Goal: Task Accomplishment & Management: Manage account settings

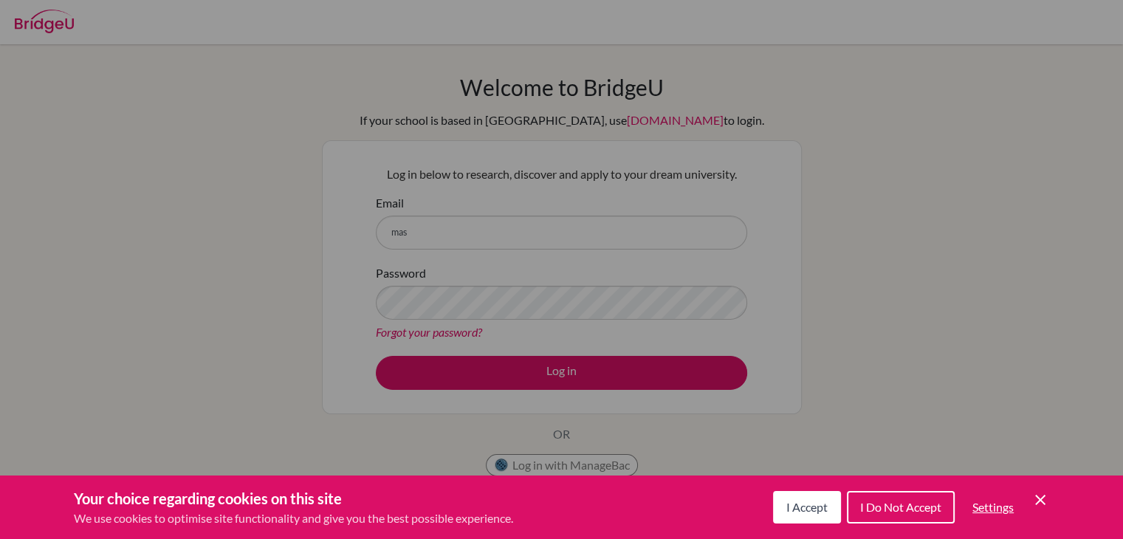
click at [555, 240] on div "Cookie Preferences" at bounding box center [561, 269] width 1123 height 539
click at [1045, 500] on icon "Cookie Control Close Icon" at bounding box center [1040, 500] width 18 height 18
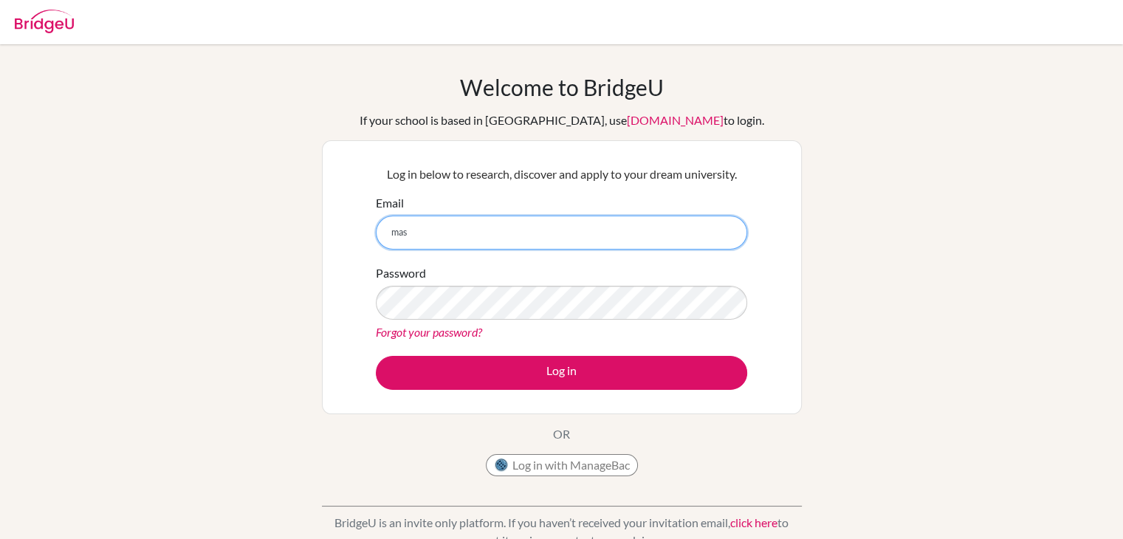
click at [640, 228] on input "mas" at bounding box center [561, 233] width 371 height 34
type input "m"
click at [413, 233] on input "2646masdubai.ae" at bounding box center [561, 233] width 371 height 34
type input "[EMAIL_ADDRESS][DOMAIN_NAME]"
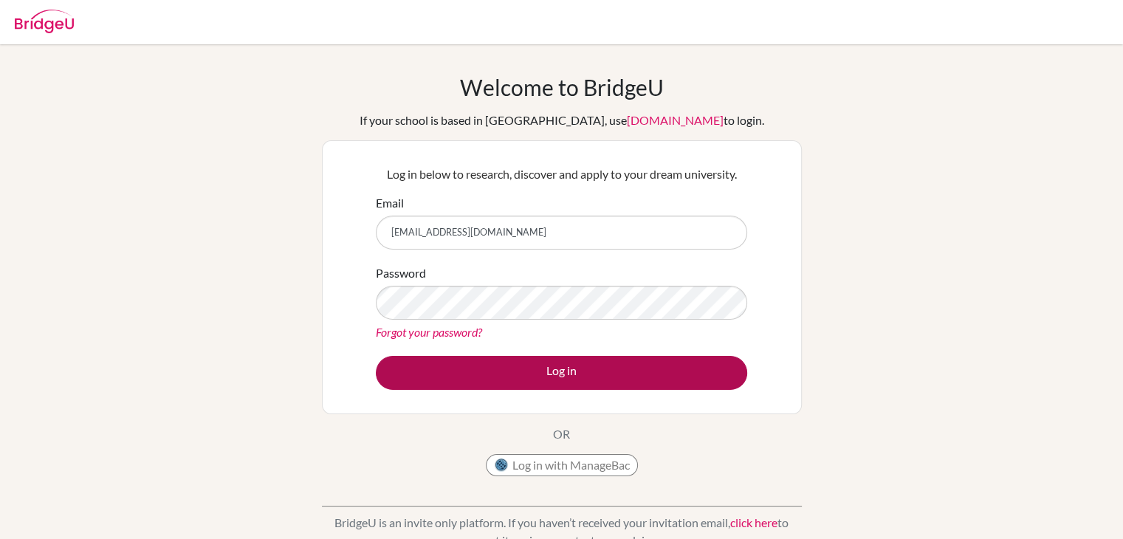
drag, startPoint x: 485, startPoint y: 320, endPoint x: 531, endPoint y: 364, distance: 64.2
click at [531, 364] on form "Email 2646@masdubai.ae Password Forgot your password? Log in" at bounding box center [561, 292] width 371 height 196
click at [565, 378] on button "Log in" at bounding box center [561, 373] width 371 height 34
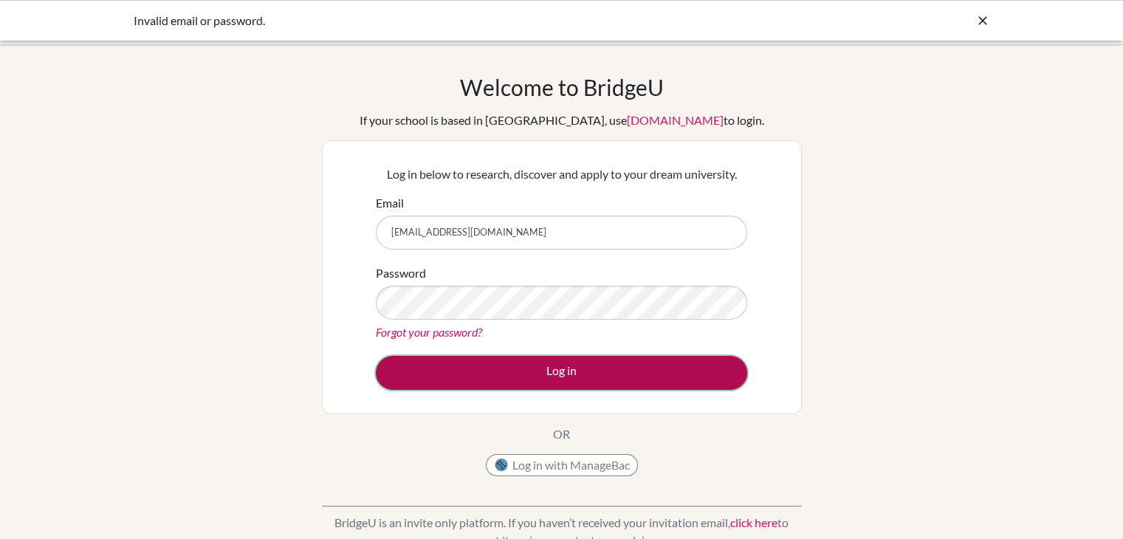
click at [641, 373] on button "Log in" at bounding box center [561, 373] width 371 height 34
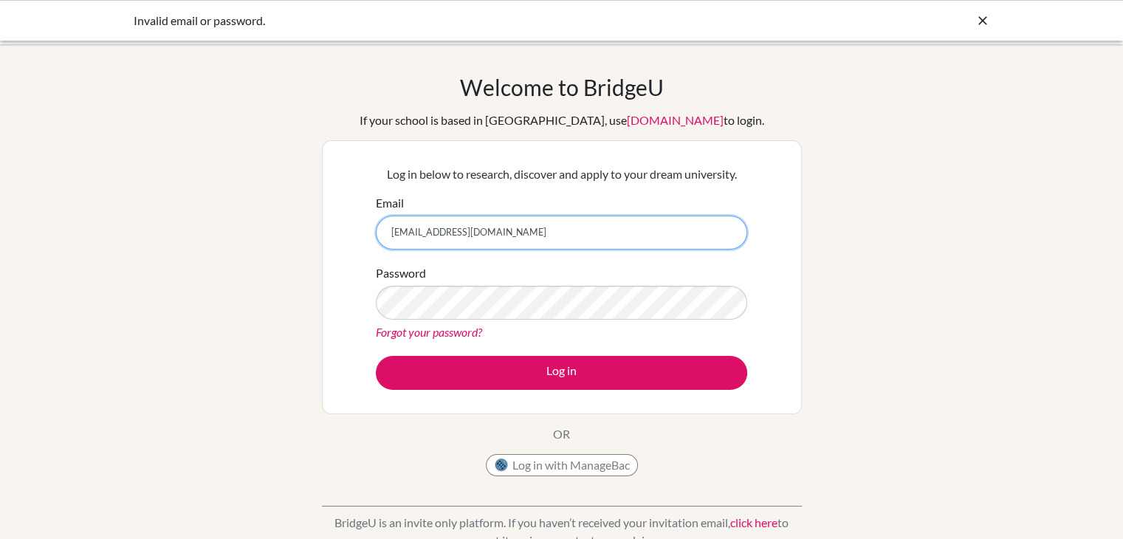
drag, startPoint x: 530, startPoint y: 240, endPoint x: 257, endPoint y: 268, distance: 274.5
click at [257, 268] on div "Welcome to [GEOGRAPHIC_DATA] If your school is based in [GEOGRAPHIC_DATA], use …" at bounding box center [561, 315] width 1123 height 483
paste input "[EMAIL_ADDRESS][DOMAIN_NAME]"
type input "[EMAIL_ADDRESS][DOMAIN_NAME]"
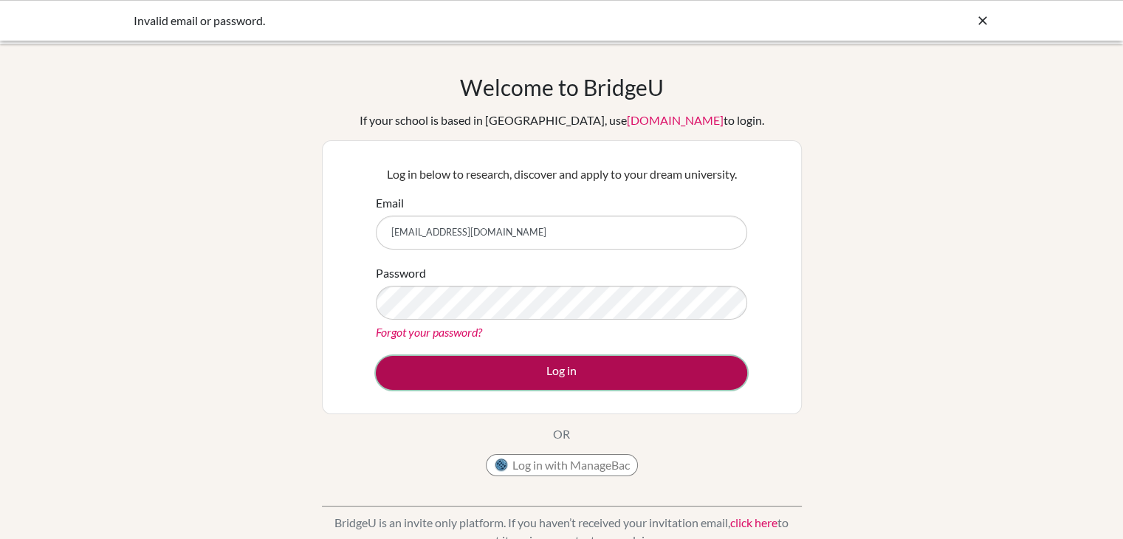
click at [572, 364] on button "Log in" at bounding box center [561, 373] width 371 height 34
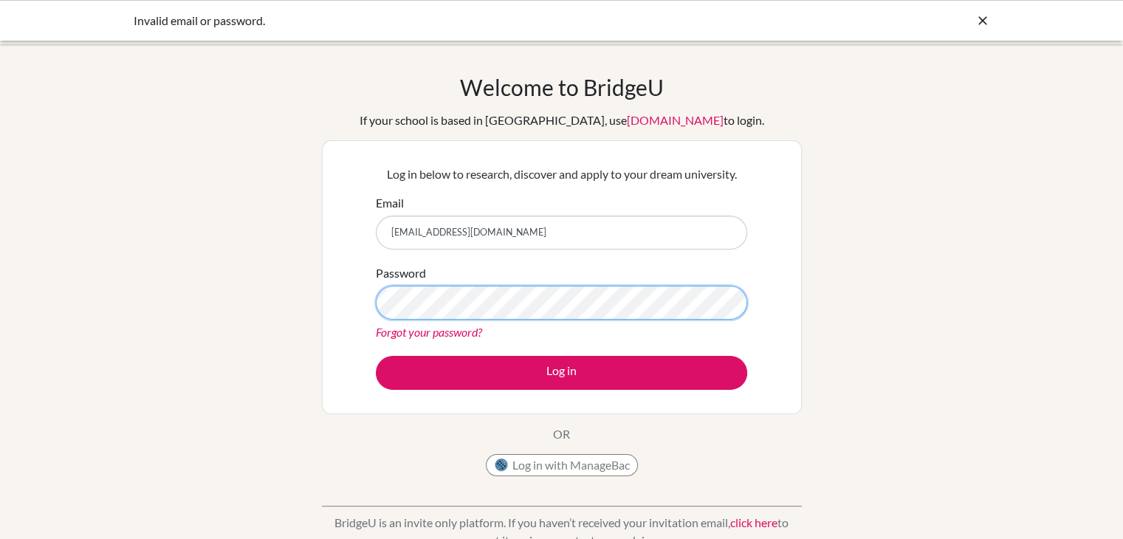
click at [376, 356] on button "Log in" at bounding box center [561, 373] width 371 height 34
click at [422, 334] on link "Forgot your password?" at bounding box center [429, 332] width 106 height 14
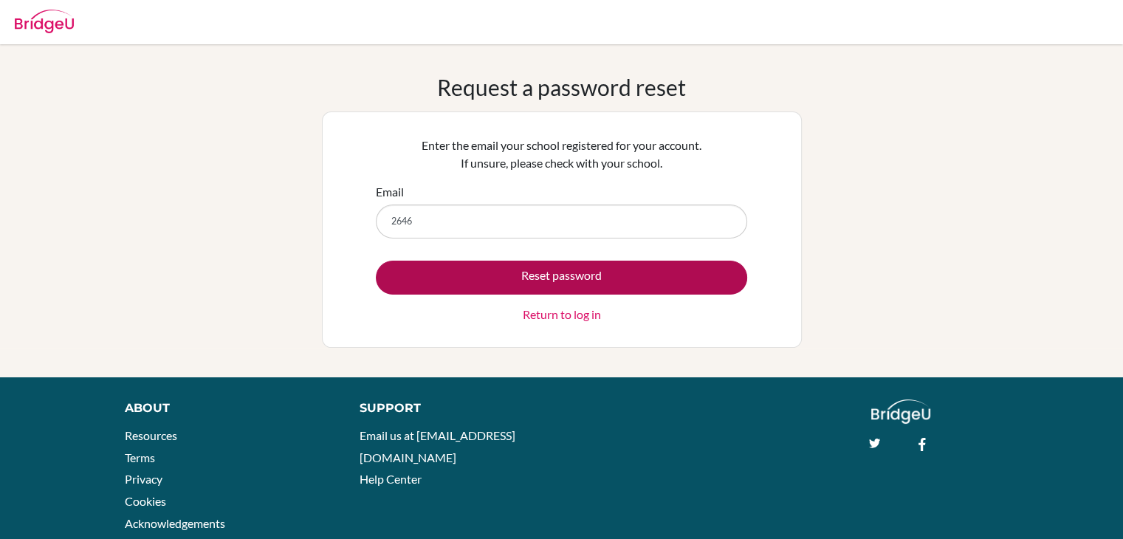
type input "[EMAIL_ADDRESS][DOMAIN_NAME]"
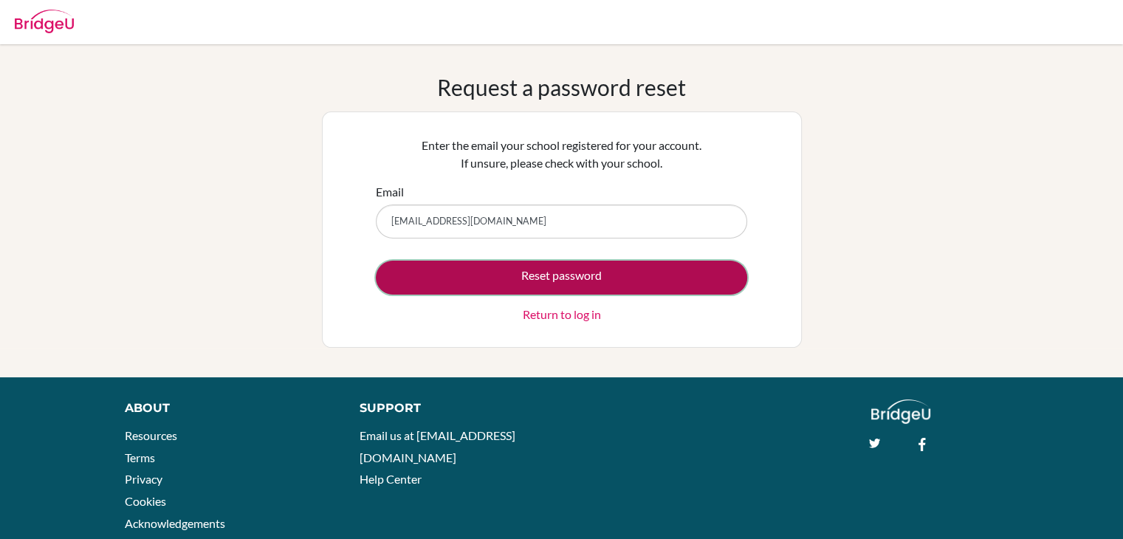
click at [508, 269] on button "Reset password" at bounding box center [561, 278] width 371 height 34
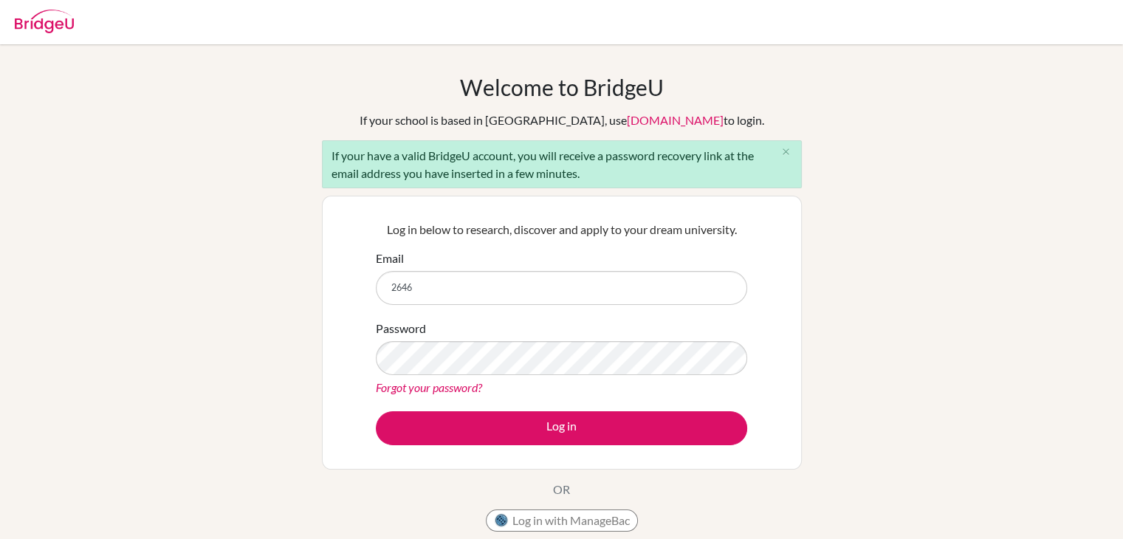
type input "[EMAIL_ADDRESS][DOMAIN_NAME]"
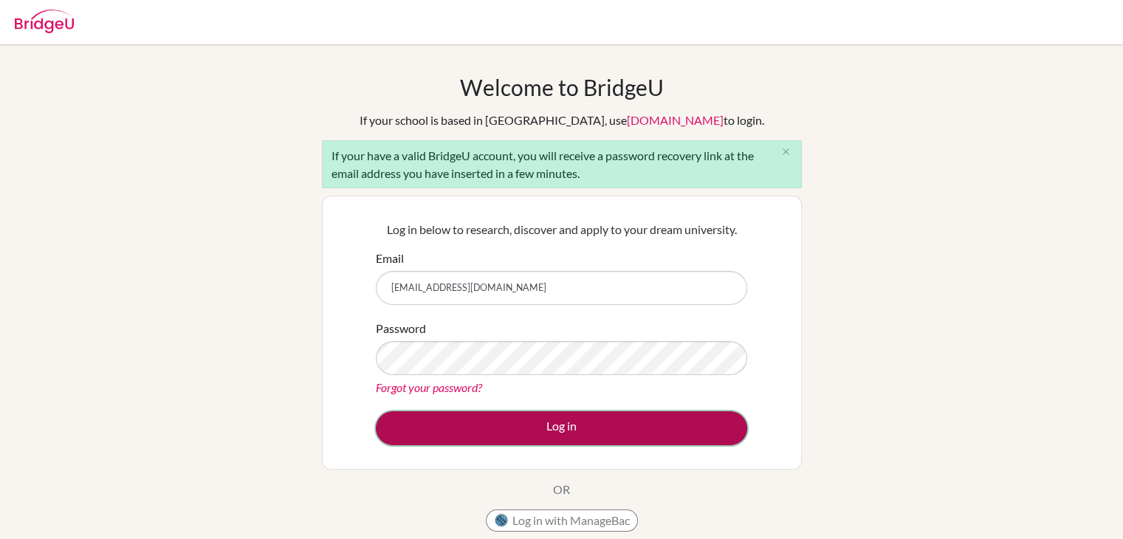
click at [540, 429] on button "Log in" at bounding box center [561, 428] width 371 height 34
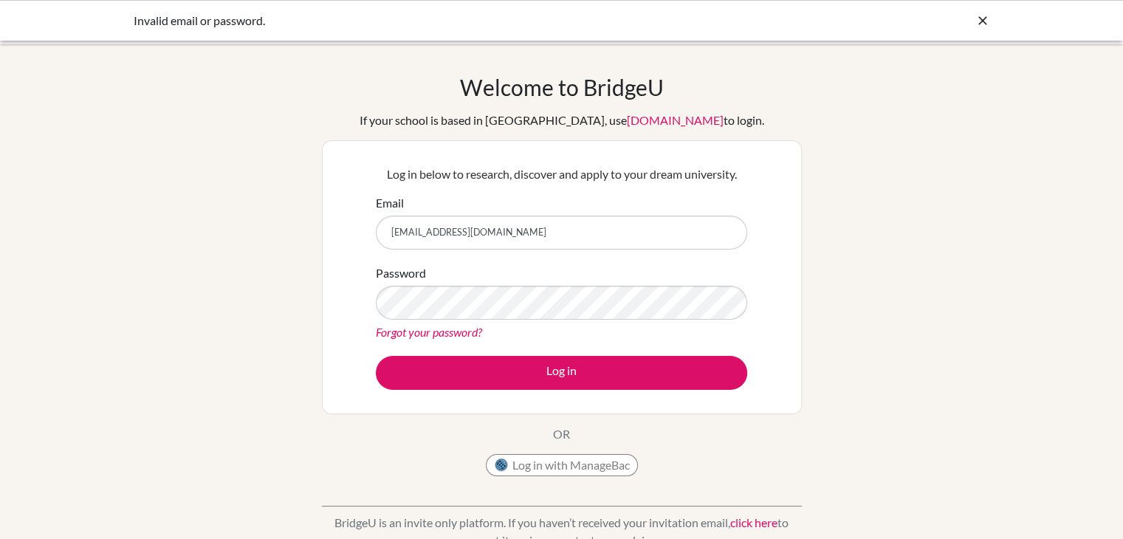
click at [976, 18] on icon at bounding box center [982, 20] width 15 height 15
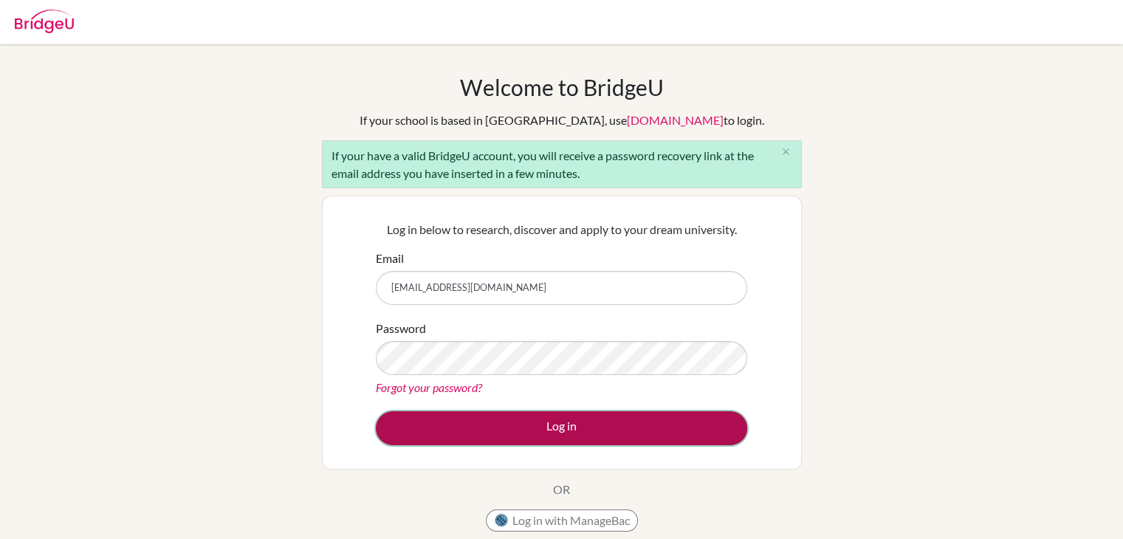
click at [490, 432] on button "Log in" at bounding box center [561, 428] width 371 height 34
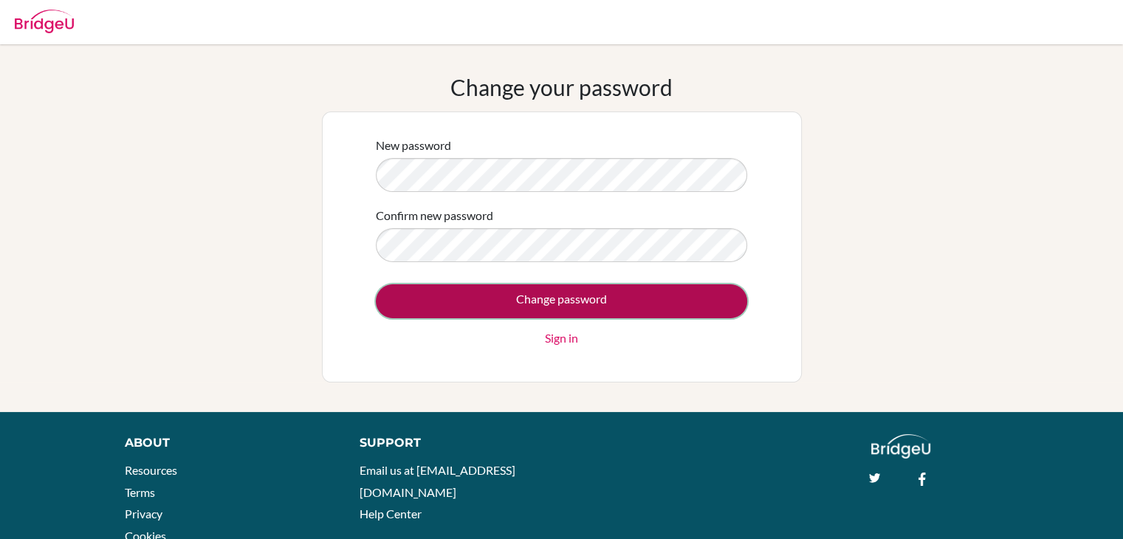
click at [529, 299] on input "Change password" at bounding box center [561, 301] width 371 height 34
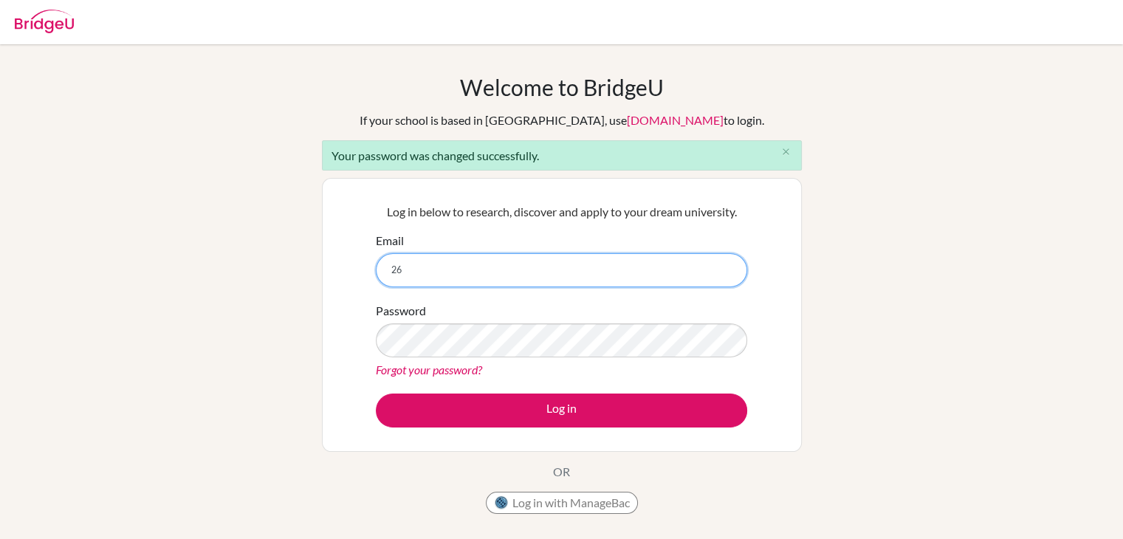
type input "[EMAIL_ADDRESS][DOMAIN_NAME]"
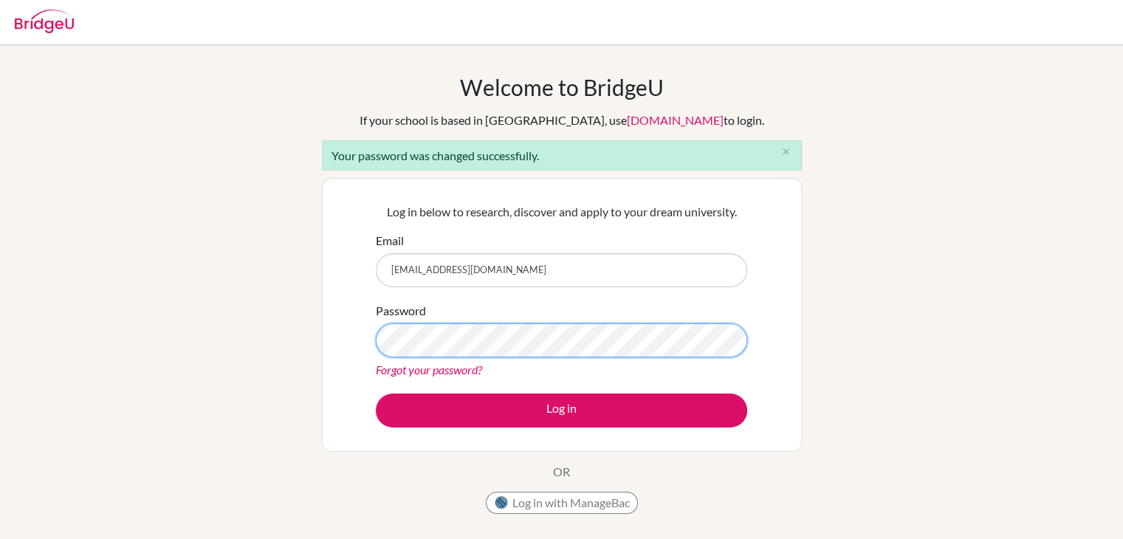
click at [351, 354] on div "Log in below to research, discover and apply to your dream university. Email [E…" at bounding box center [562, 315] width 480 height 274
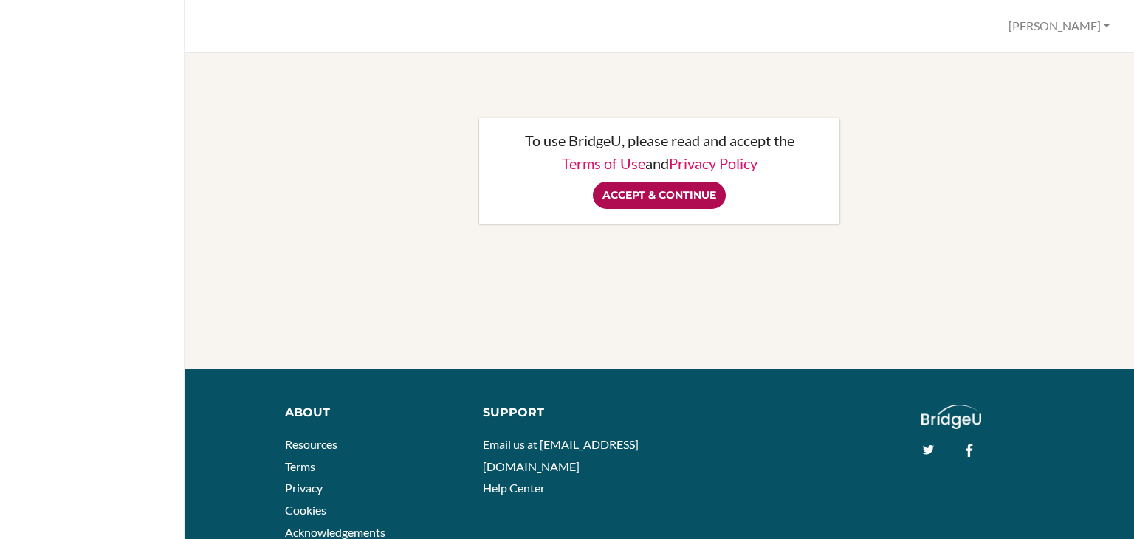
click at [643, 192] on input "Accept & Continue" at bounding box center [659, 195] width 133 height 27
